Goal: Information Seeking & Learning: Learn about a topic

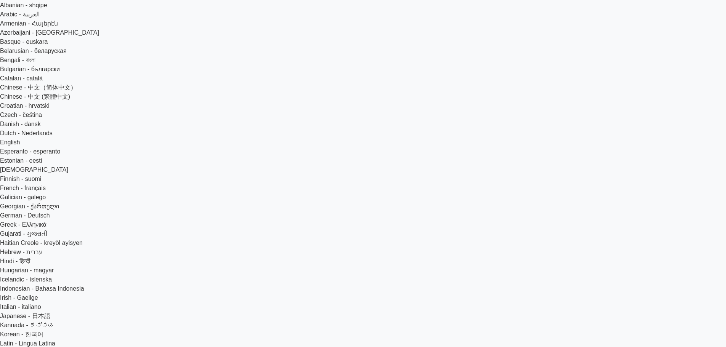
drag, startPoint x: 206, startPoint y: 119, endPoint x: 236, endPoint y: 106, distance: 33.1
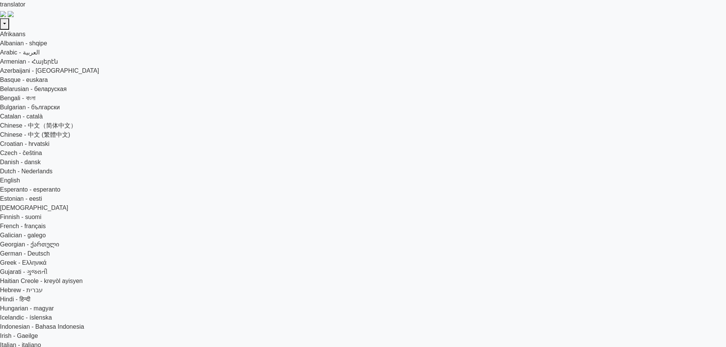
drag, startPoint x: 422, startPoint y: 128, endPoint x: 212, endPoint y: 145, distance: 211.6
drag, startPoint x: 243, startPoint y: 59, endPoint x: 478, endPoint y: 74, distance: 235.4
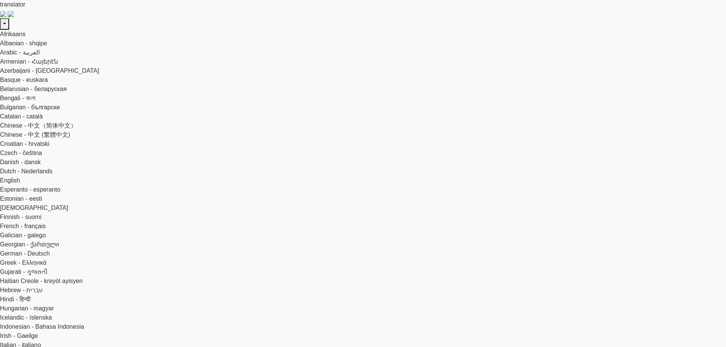
drag, startPoint x: 440, startPoint y: 123, endPoint x: 291, endPoint y: 122, distance: 148.7
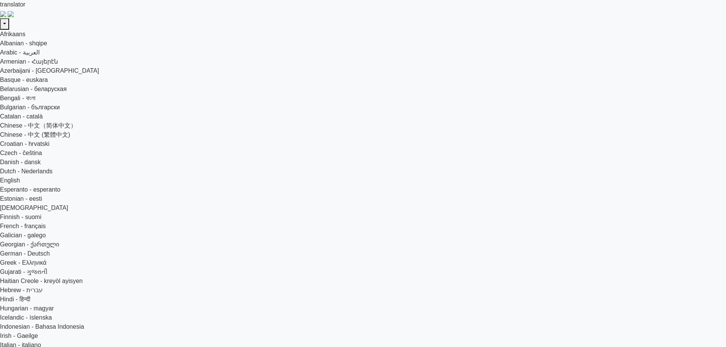
drag, startPoint x: 424, startPoint y: 105, endPoint x: 294, endPoint y: 98, distance: 130.2
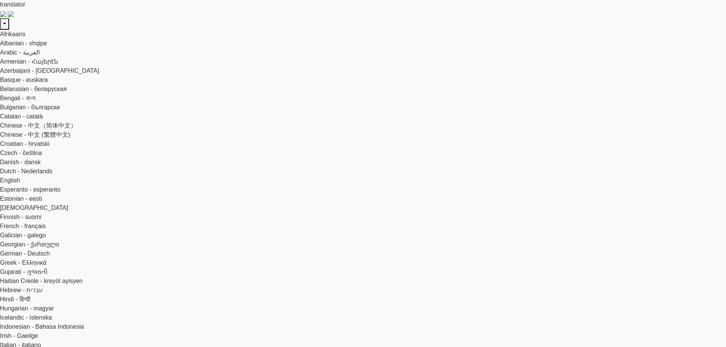
drag, startPoint x: 339, startPoint y: 74, endPoint x: 420, endPoint y: 92, distance: 82.8
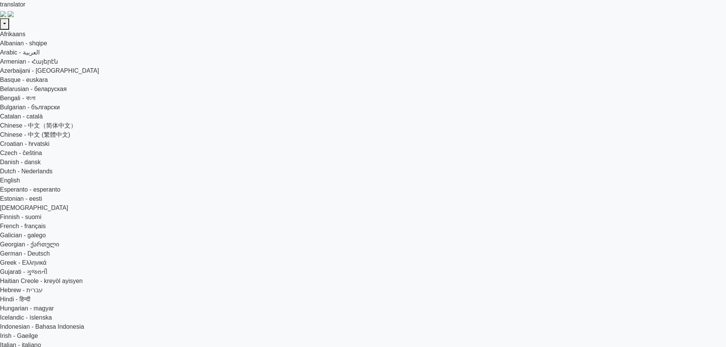
click at [384, 9] on div "translator" at bounding box center [363, 4] width 726 height 9
drag, startPoint x: 415, startPoint y: 169, endPoint x: 319, endPoint y: 169, distance: 96.5
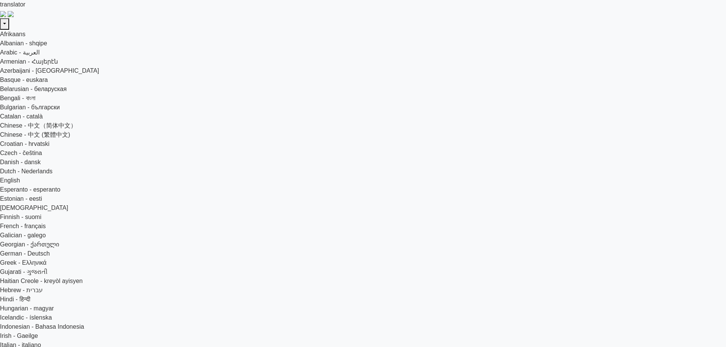
drag, startPoint x: 279, startPoint y: 58, endPoint x: 333, endPoint y: 63, distance: 54.0
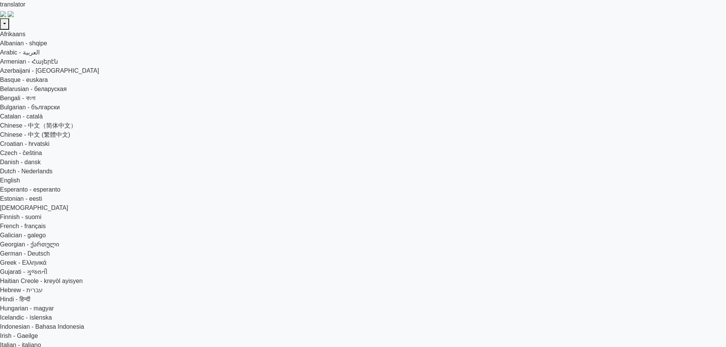
drag, startPoint x: 383, startPoint y: 63, endPoint x: 412, endPoint y: 63, distance: 29.0
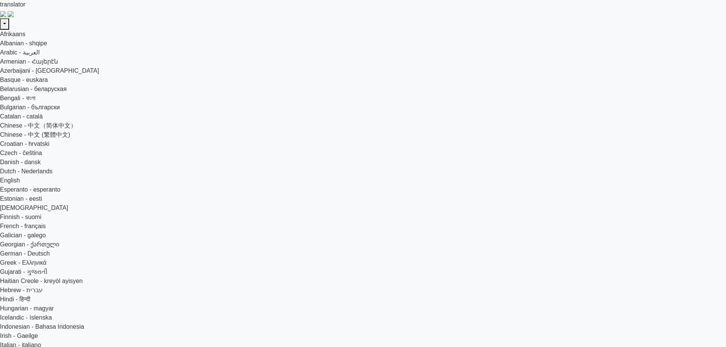
drag, startPoint x: 281, startPoint y: 77, endPoint x: 437, endPoint y: 78, distance: 156.3
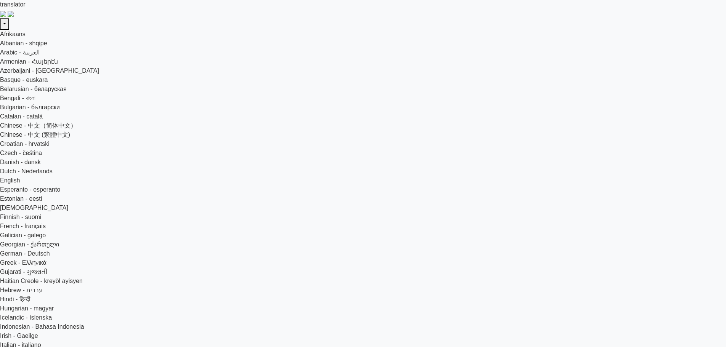
drag, startPoint x: 242, startPoint y: 61, endPoint x: 440, endPoint y: 80, distance: 198.9
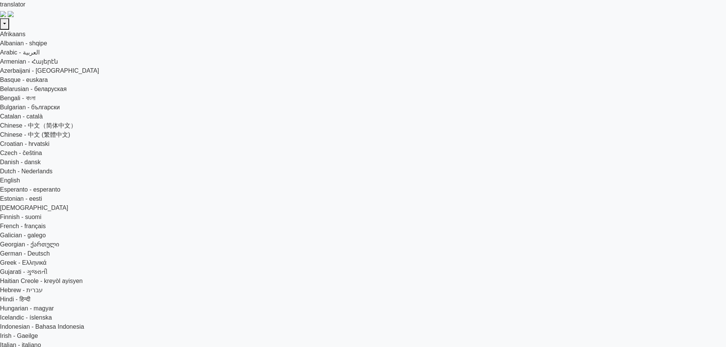
drag, startPoint x: 366, startPoint y: 60, endPoint x: 424, endPoint y: 60, distance: 58.7
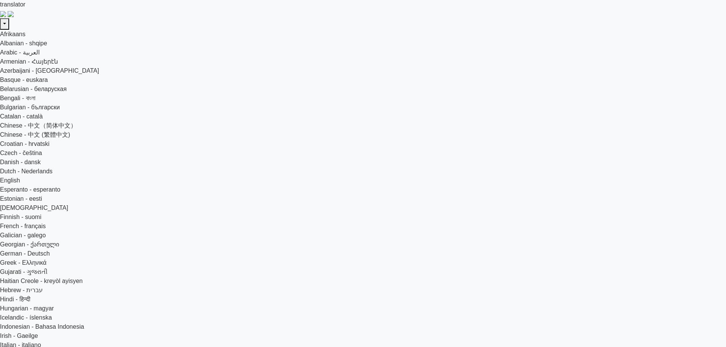
drag, startPoint x: 367, startPoint y: 59, endPoint x: 428, endPoint y: 62, distance: 61.1
copy h5 "port forwarding?"
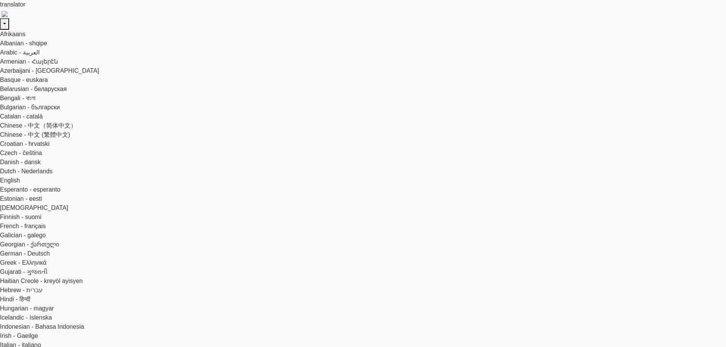
type input "d"
type input "D"
type input "[PERSON_NAME]"
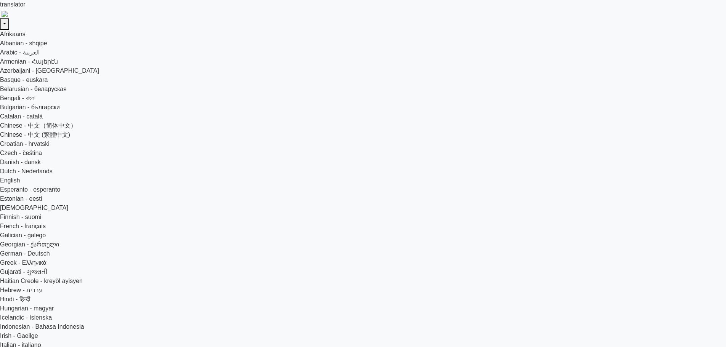
type input "Dam"
type input "[EMAIL_ADDRESS][DOMAIN_NAME]"
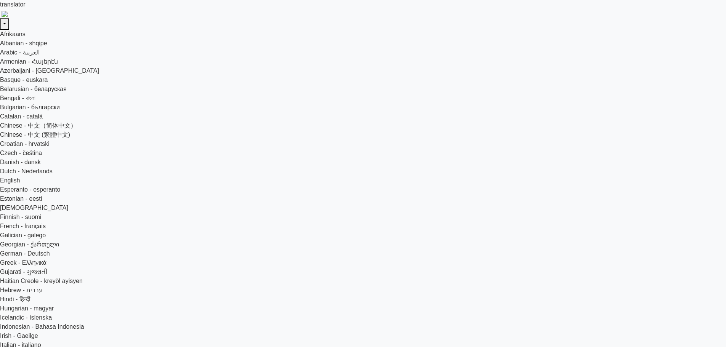
drag, startPoint x: 406, startPoint y: 55, endPoint x: 345, endPoint y: 55, distance: 60.6
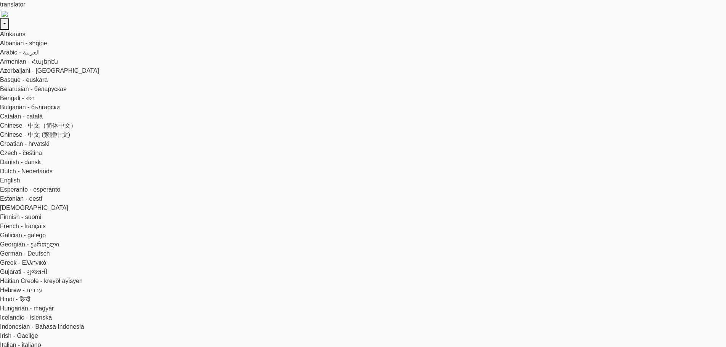
drag, startPoint x: 361, startPoint y: 200, endPoint x: 256, endPoint y: 200, distance: 105.2
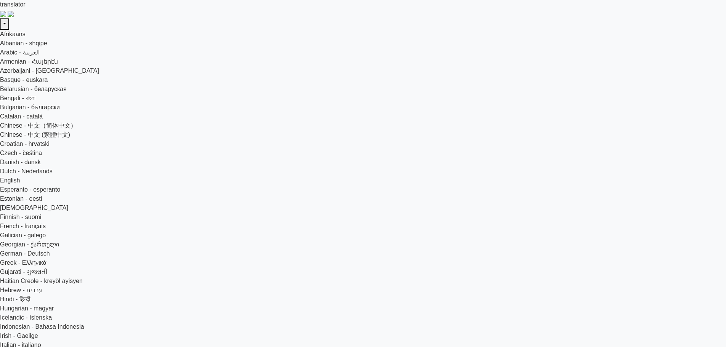
type input "trietluong1701@gmail.com"
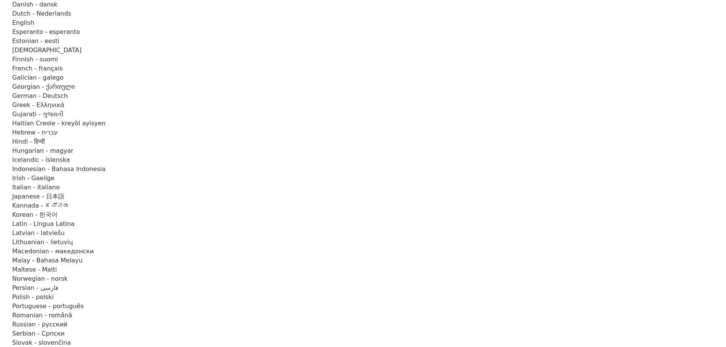
scroll to position [76, 0]
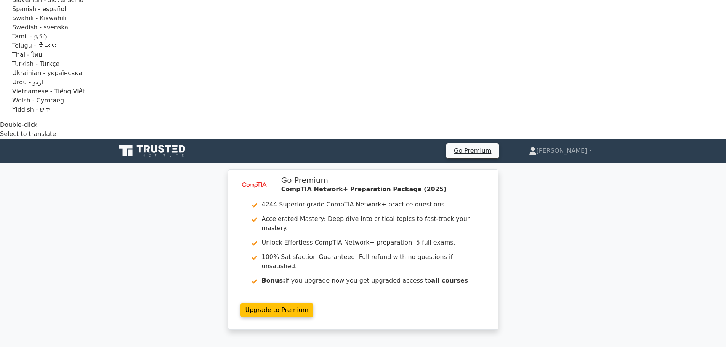
scroll to position [530, 0]
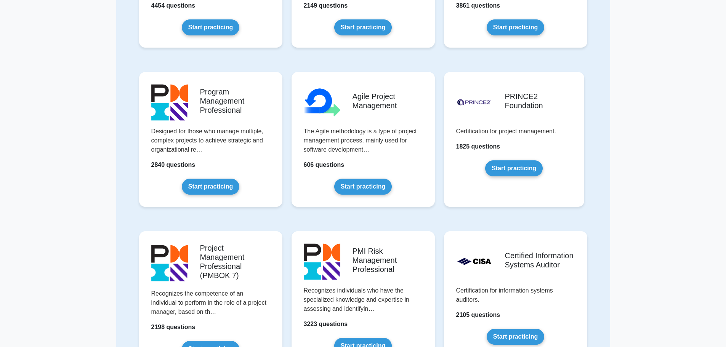
scroll to position [991, 0]
